Goal: Task Accomplishment & Management: Manage account settings

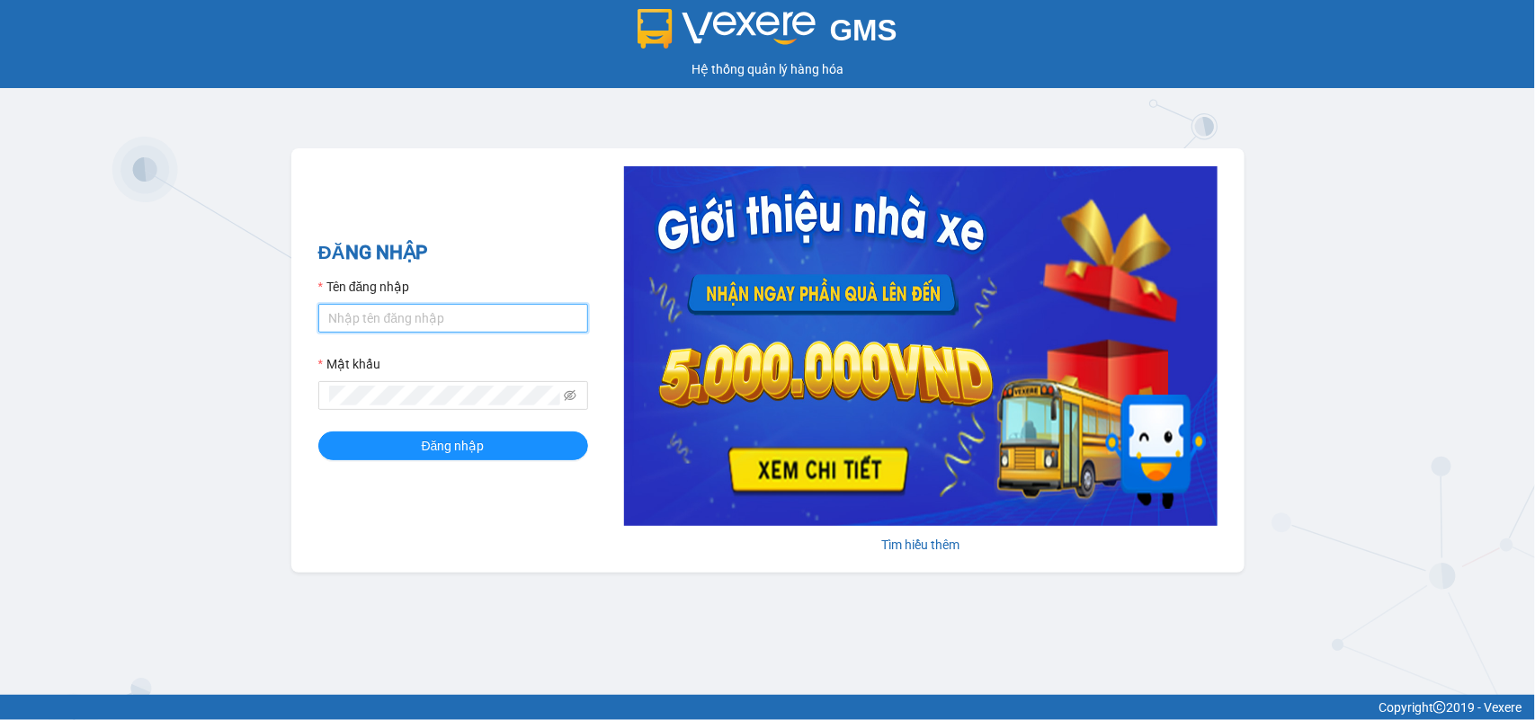
click at [443, 324] on input "Tên đăng nhập" at bounding box center [453, 318] width 270 height 29
type input "huong.phucanex"
click at [389, 378] on div "Mật khẩu" at bounding box center [453, 367] width 270 height 27
click at [318, 432] on button "Đăng nhập" at bounding box center [453, 446] width 270 height 29
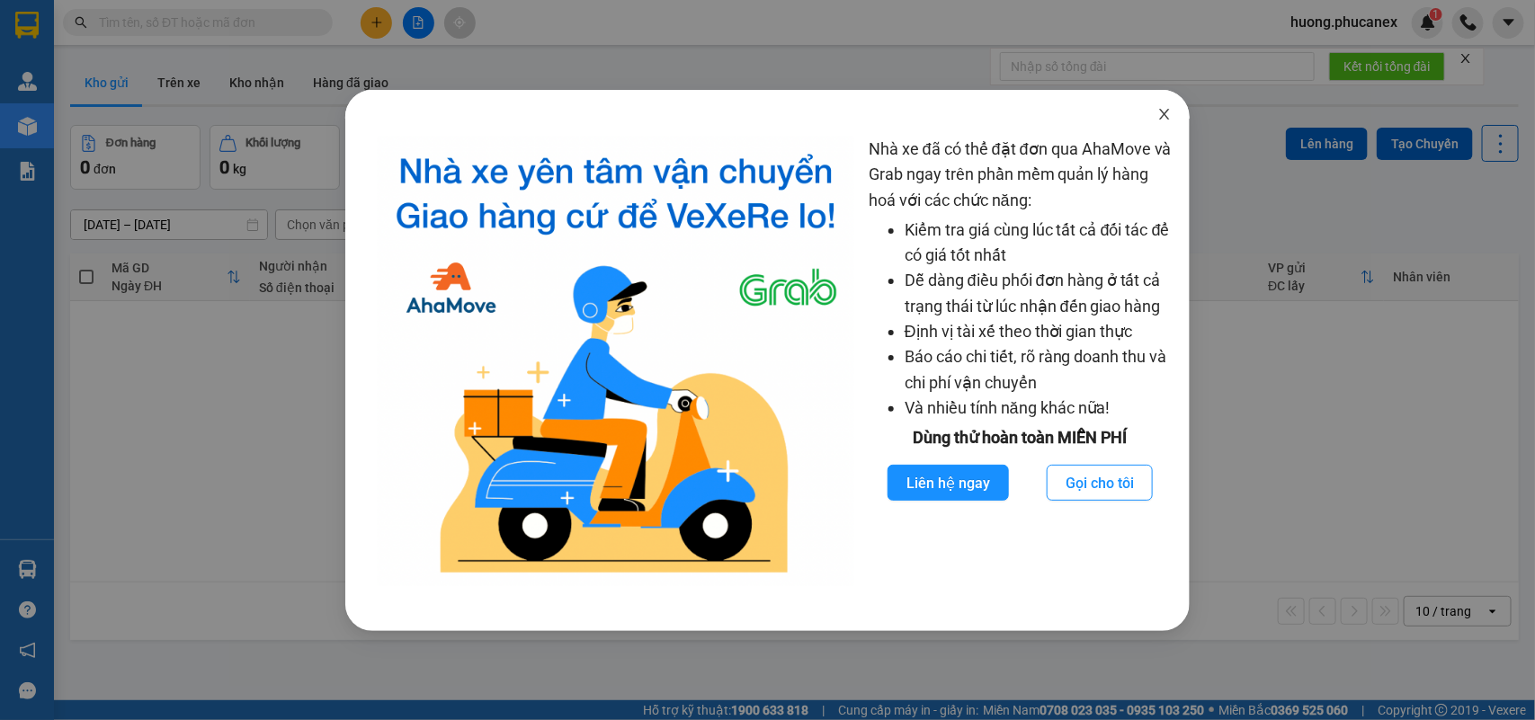
click at [1158, 114] on icon "close" at bounding box center [1165, 114] width 14 height 14
